Goal: Task Accomplishment & Management: Complete application form

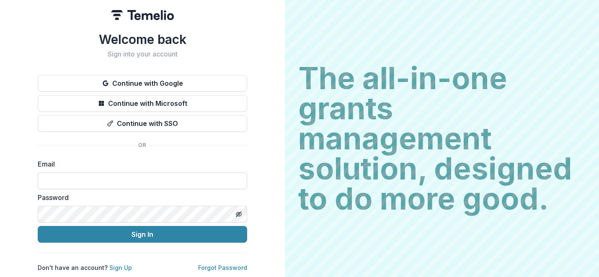
click at [170, 182] on input at bounding box center [143, 181] width 210 height 17
type input "**********"
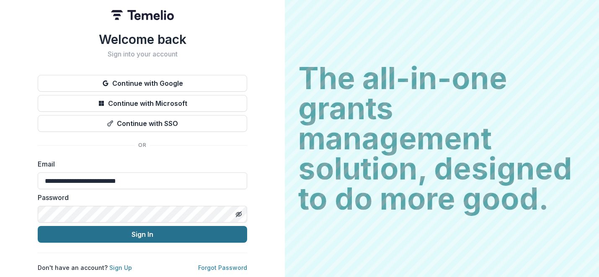
click at [159, 232] on button "Sign In" at bounding box center [143, 234] width 210 height 17
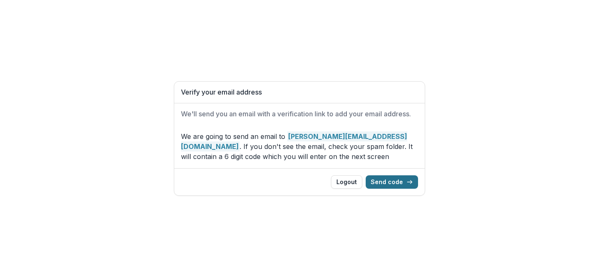
click at [398, 184] on button "Send code" at bounding box center [392, 182] width 52 height 13
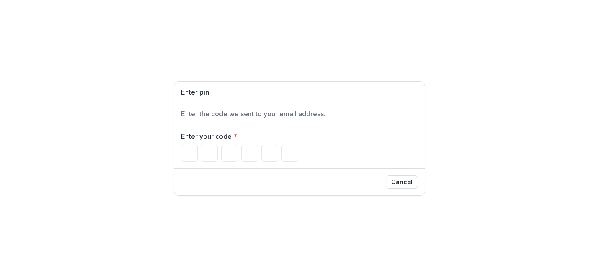
paste input "******"
type input "*"
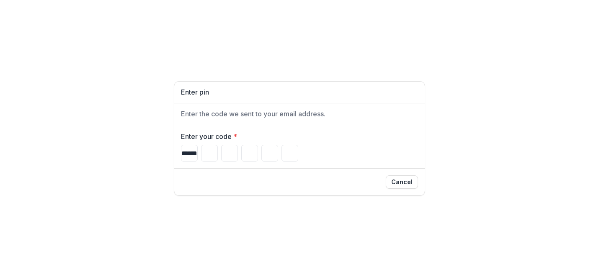
type input "*"
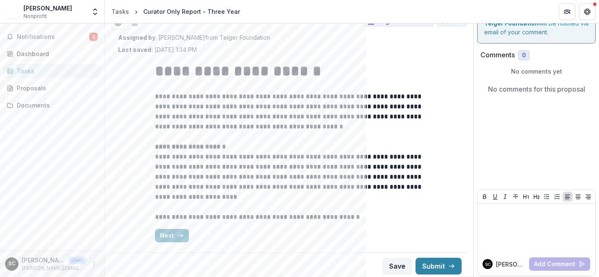
scroll to position [35, 0]
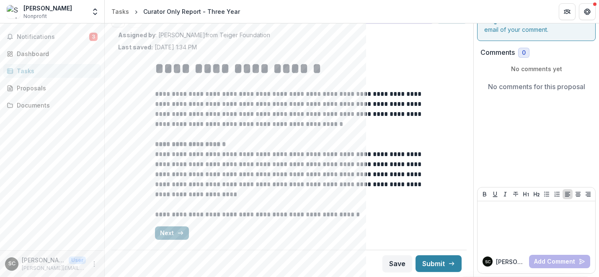
click at [161, 233] on button "Next" at bounding box center [172, 233] width 34 height 13
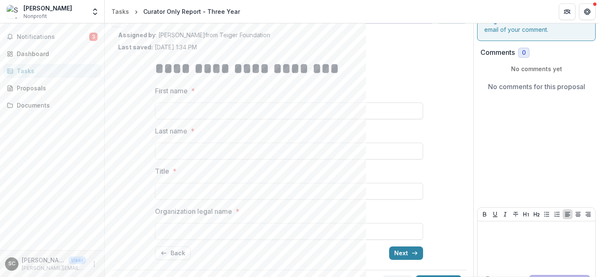
scroll to position [55, 0]
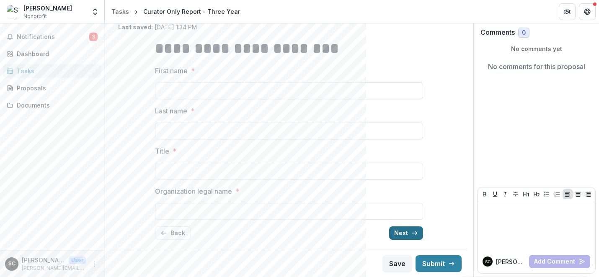
click at [403, 235] on button "Next" at bounding box center [406, 233] width 34 height 13
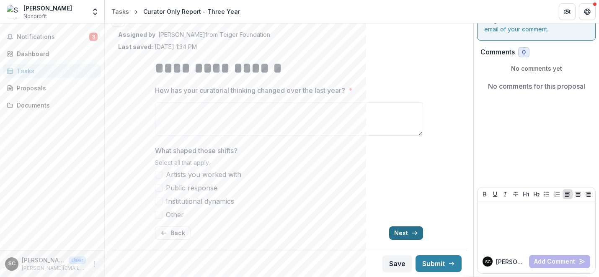
click at [403, 235] on button "Next" at bounding box center [406, 233] width 34 height 13
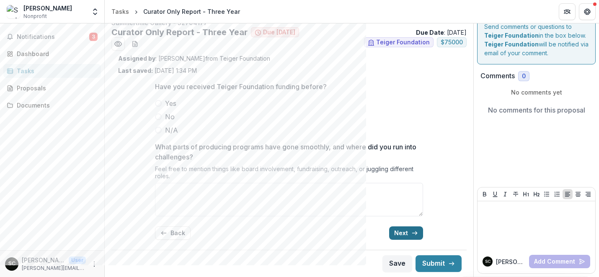
click at [403, 235] on button "Next" at bounding box center [406, 233] width 34 height 13
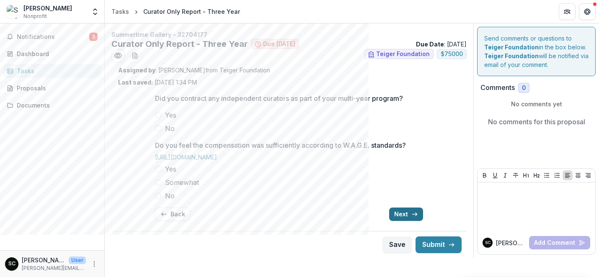
scroll to position [0, 0]
click at [403, 235] on div "Save Submit" at bounding box center [288, 244] width 355 height 27
click at [403, 218] on button "Next" at bounding box center [406, 214] width 34 height 13
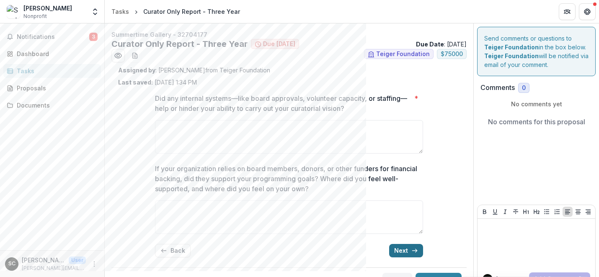
click at [403, 249] on button "Next" at bounding box center [406, 250] width 34 height 13
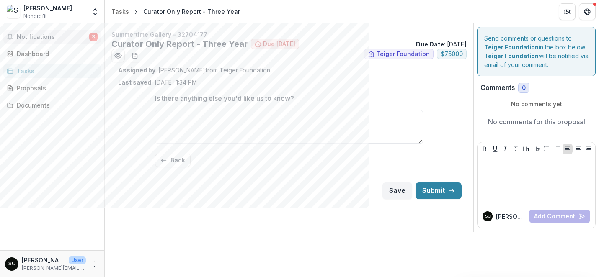
click at [55, 39] on span "Notifications" at bounding box center [53, 37] width 73 height 7
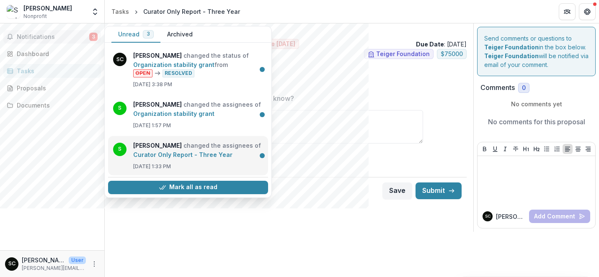
click at [213, 158] on link "Curator Only Report - Three Year" at bounding box center [182, 154] width 99 height 7
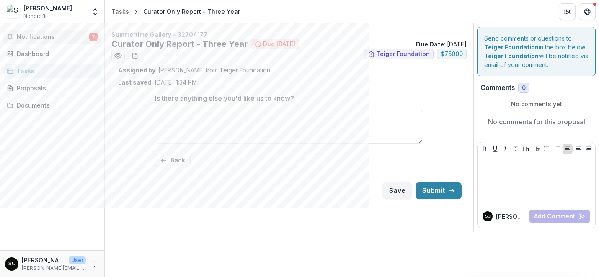
click at [74, 40] on span "Notifications" at bounding box center [53, 37] width 73 height 7
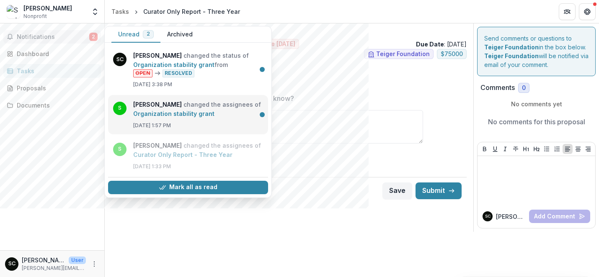
click at [203, 117] on link "Organization stability grant" at bounding box center [173, 113] width 81 height 7
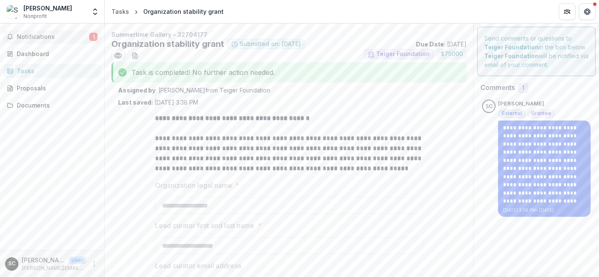
click at [68, 35] on span "Notifications" at bounding box center [53, 37] width 73 height 7
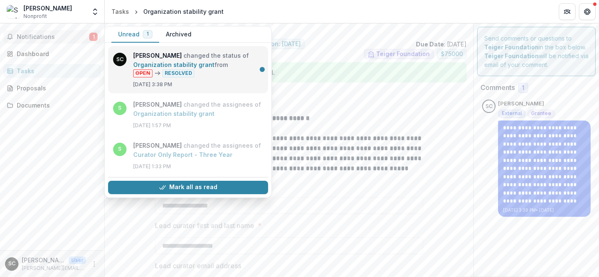
click at [206, 68] on link "Organization stability grant" at bounding box center [173, 64] width 81 height 7
